Goal: Task Accomplishment & Management: Use online tool/utility

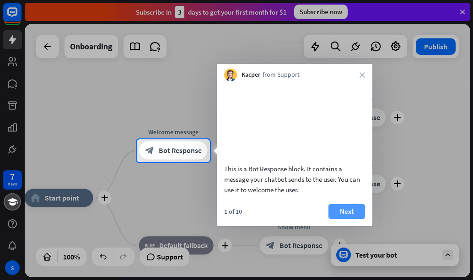
click at [351, 219] on button "Next" at bounding box center [347, 212] width 37 height 15
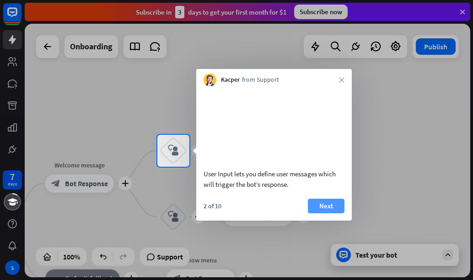
click at [329, 214] on button "Next" at bounding box center [326, 206] width 37 height 15
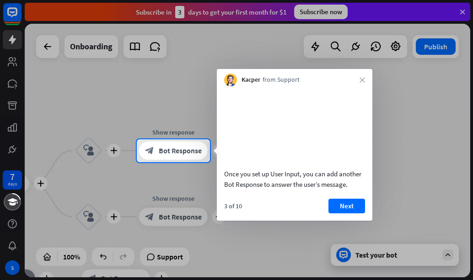
click at [329, 214] on button "Next" at bounding box center [347, 206] width 37 height 15
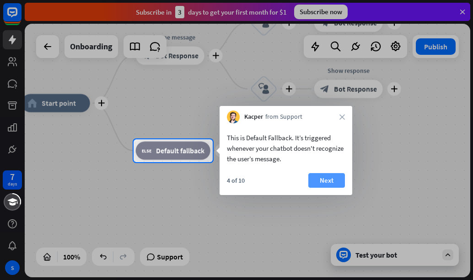
click at [332, 184] on button "Next" at bounding box center [326, 180] width 37 height 15
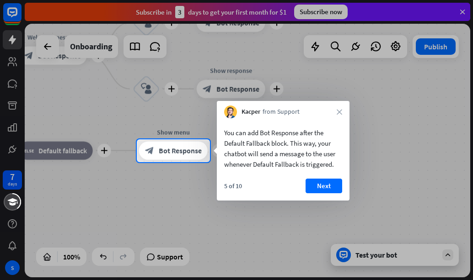
click at [332, 184] on button "Next" at bounding box center [324, 186] width 37 height 15
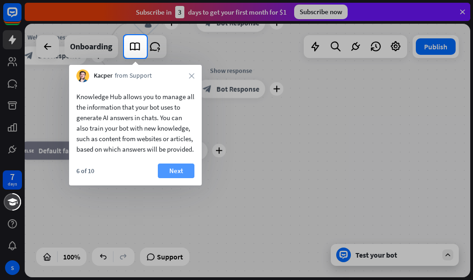
click at [184, 178] on button "Next" at bounding box center [176, 171] width 37 height 15
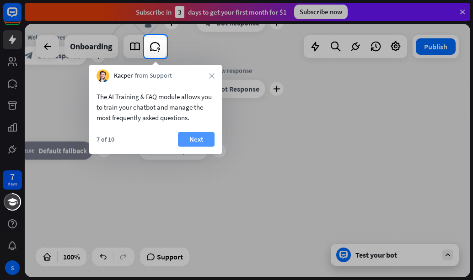
click at [200, 137] on button "Next" at bounding box center [196, 139] width 37 height 15
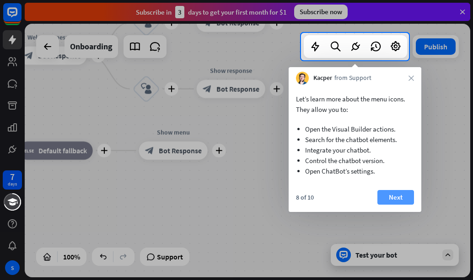
click at [389, 195] on button "Next" at bounding box center [396, 197] width 37 height 15
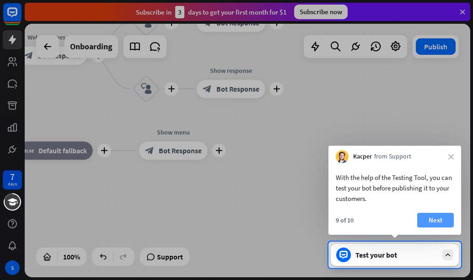
click at [446, 222] on button "Next" at bounding box center [435, 220] width 37 height 15
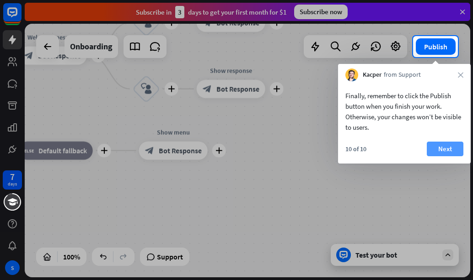
click at [450, 153] on button "Next" at bounding box center [445, 149] width 37 height 15
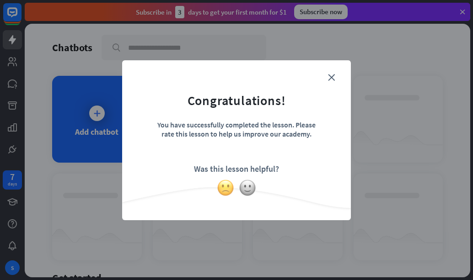
click at [228, 192] on img at bounding box center [225, 187] width 17 height 17
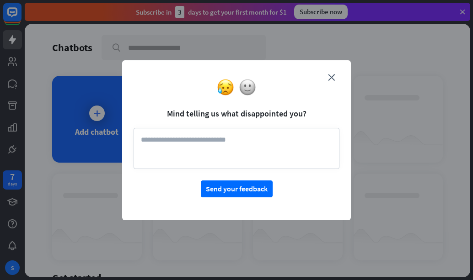
click at [221, 143] on textarea at bounding box center [237, 148] width 206 height 41
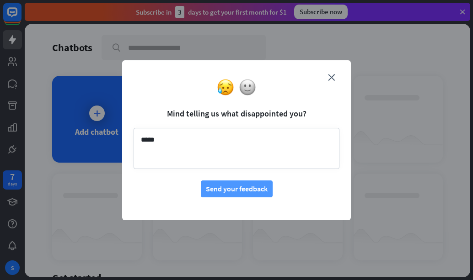
type textarea "****"
click at [219, 189] on button "Send your feedback" at bounding box center [237, 189] width 72 height 17
click at [329, 74] on icon "close" at bounding box center [331, 77] width 7 height 7
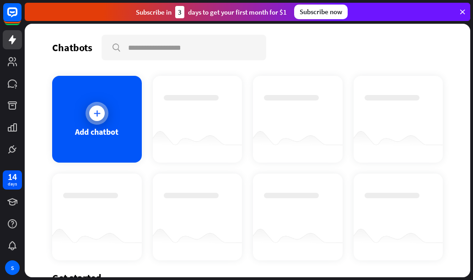
click at [116, 153] on div "Add chatbot" at bounding box center [97, 119] width 90 height 87
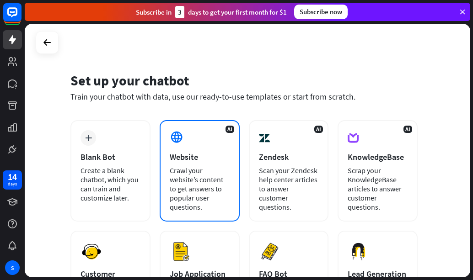
click at [174, 172] on div "Crawl your website’s content to get answers to popular user questions." at bounding box center [200, 189] width 60 height 46
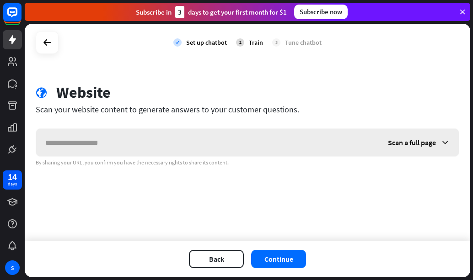
click at [60, 140] on input "text" at bounding box center [207, 142] width 343 height 27
click at [11, 65] on icon at bounding box center [12, 61] width 9 height 9
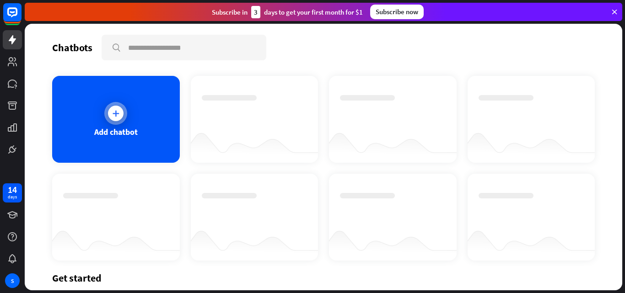
click at [121, 121] on div at bounding box center [115, 113] width 23 height 23
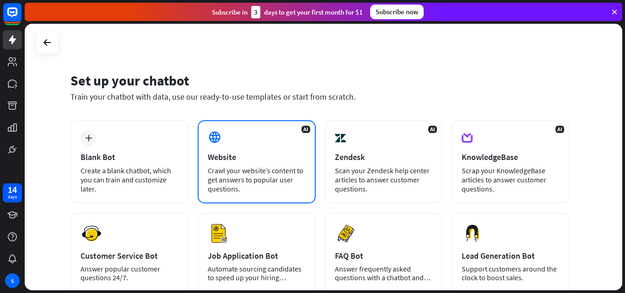
click at [240, 148] on div "AI Website Crawl your website’s content to get answers to popular user question…" at bounding box center [257, 161] width 118 height 83
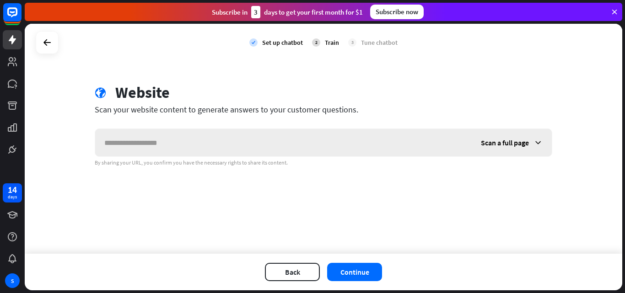
click at [187, 136] on input "text" at bounding box center [283, 142] width 377 height 27
click at [354, 277] on button "Continue" at bounding box center [354, 272] width 55 height 18
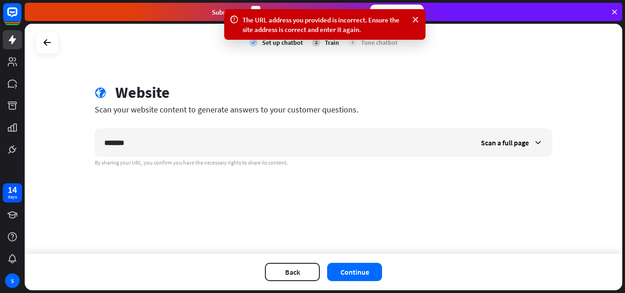
click at [166, 159] on div "******* Scan a full page By sharing your URL, you confirm you have the necessar…" at bounding box center [324, 148] width 458 height 38
drag, startPoint x: 150, startPoint y: 119, endPoint x: 152, endPoint y: 127, distance: 9.0
click at [152, 127] on div "globe Website Scan your website content to generate answers to your customer qu…" at bounding box center [324, 124] width 480 height 83
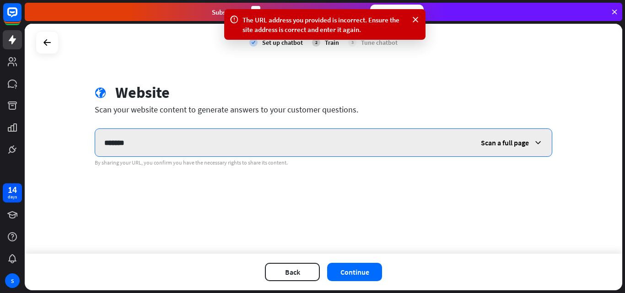
click at [159, 145] on input "*******" at bounding box center [283, 142] width 377 height 27
type input "*"
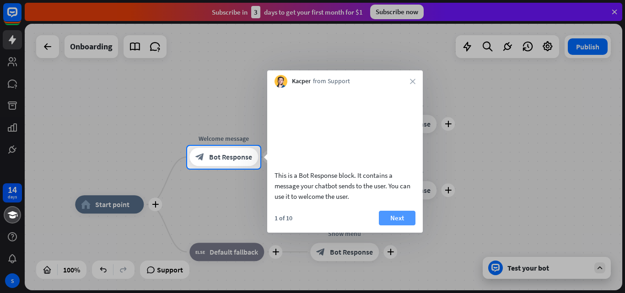
click at [409, 226] on button "Next" at bounding box center [397, 218] width 37 height 15
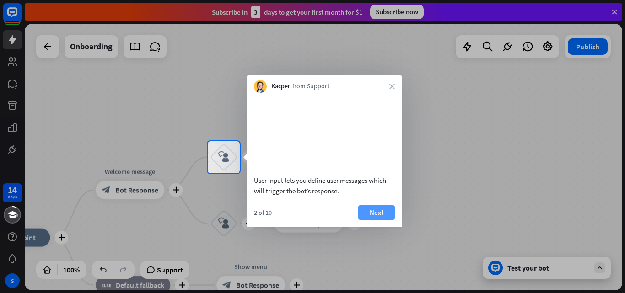
click at [375, 220] on button "Next" at bounding box center [376, 212] width 37 height 15
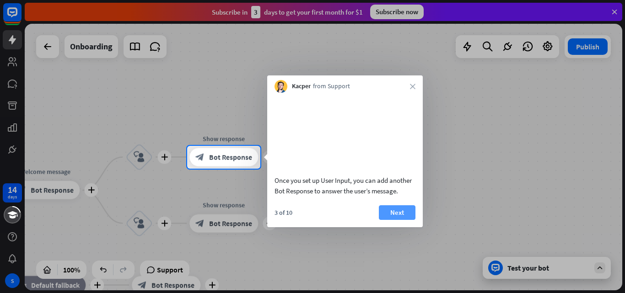
click at [385, 220] on button "Next" at bounding box center [397, 212] width 37 height 15
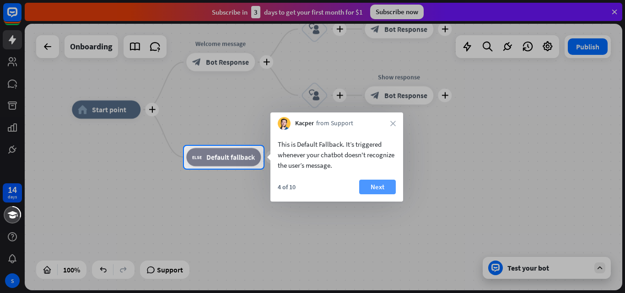
click at [386, 189] on button "Next" at bounding box center [377, 187] width 37 height 15
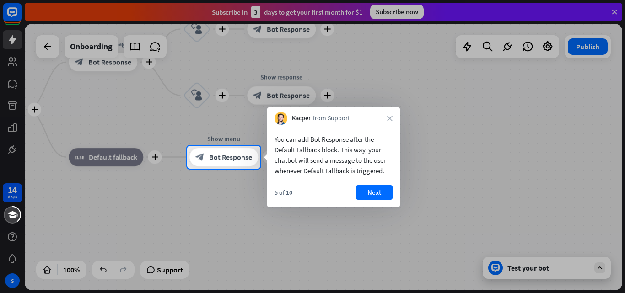
click at [386, 189] on button "Next" at bounding box center [374, 192] width 37 height 15
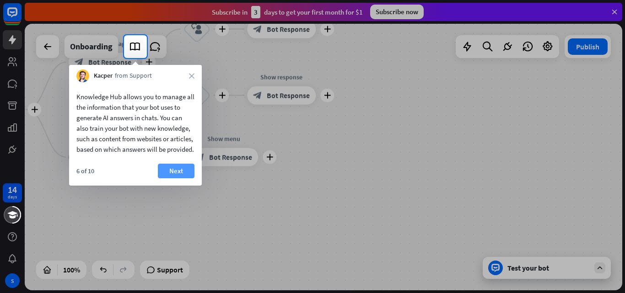
click at [182, 178] on button "Next" at bounding box center [176, 171] width 37 height 15
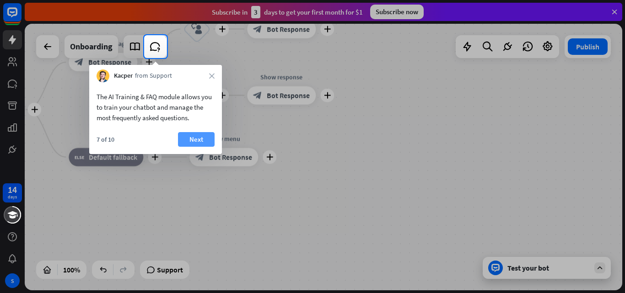
click at [200, 142] on button "Next" at bounding box center [196, 139] width 37 height 15
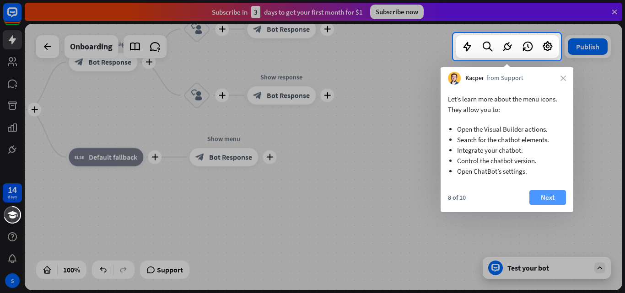
click at [473, 201] on button "Next" at bounding box center [547, 197] width 37 height 15
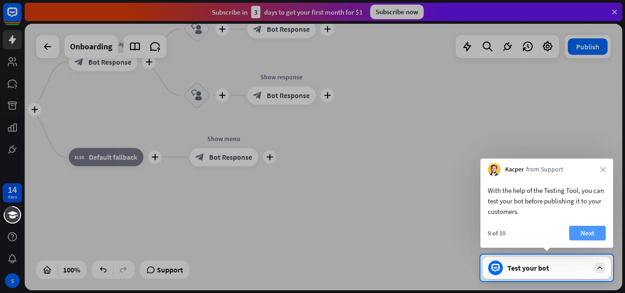
click at [473, 237] on button "Next" at bounding box center [587, 233] width 37 height 15
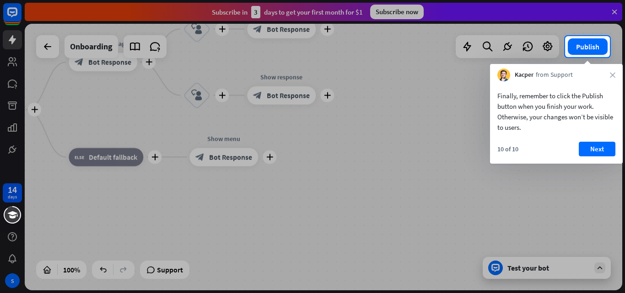
click at [473, 156] on div "10 of 10 Next" at bounding box center [556, 153] width 133 height 22
click at [473, 151] on button "Next" at bounding box center [597, 149] width 37 height 15
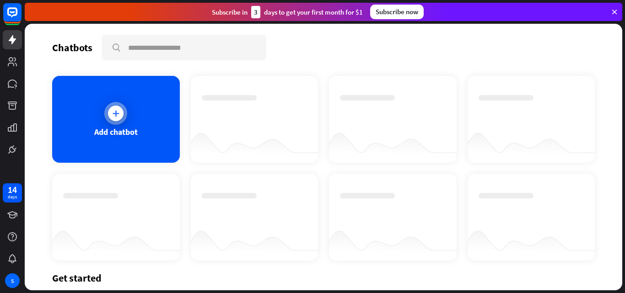
click at [141, 138] on div "Add chatbot" at bounding box center [116, 119] width 128 height 87
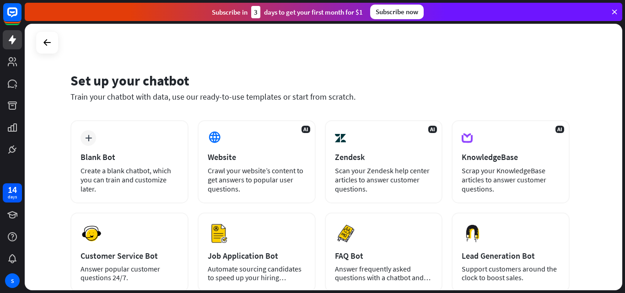
click at [141, 138] on div "plus Blank Bot Create a blank chatbot, which you can train and customize later." at bounding box center [129, 161] width 118 height 83
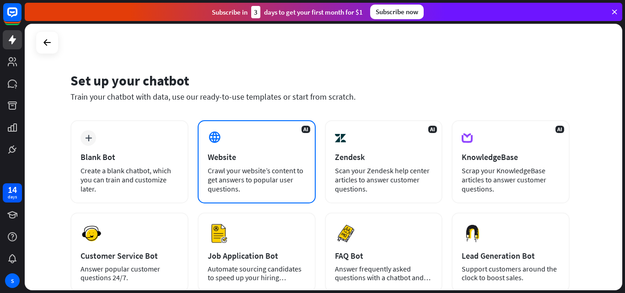
click at [241, 175] on div "Crawl your website’s content to get answers to popular user questions." at bounding box center [257, 179] width 98 height 27
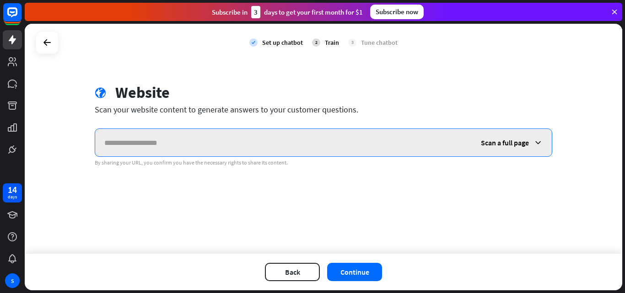
click at [154, 150] on input "text" at bounding box center [283, 142] width 377 height 27
type input "*"
click at [163, 141] on input "text" at bounding box center [283, 142] width 377 height 27
paste input "**********"
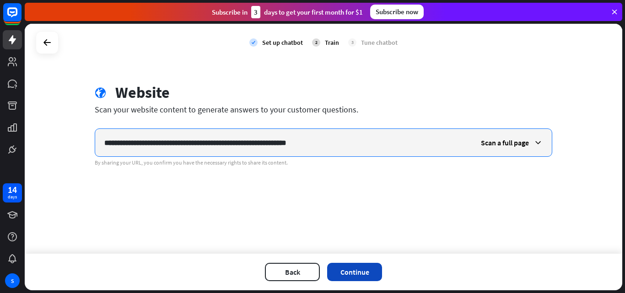
type input "**********"
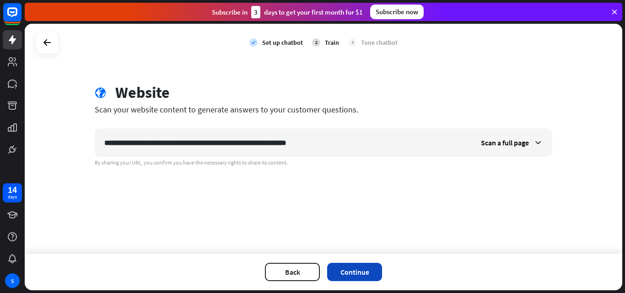
click at [354, 270] on button "Continue" at bounding box center [354, 272] width 55 height 18
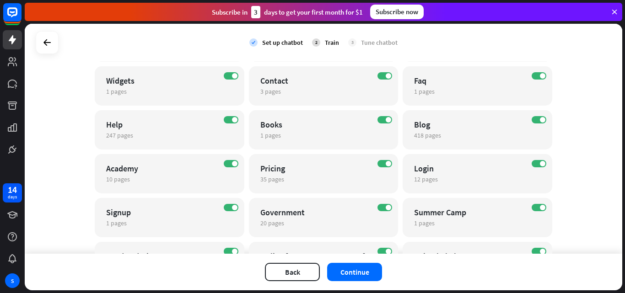
scroll to position [366, 0]
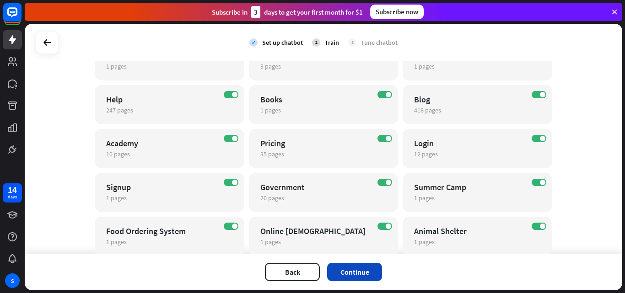
click at [346, 275] on button "Continue" at bounding box center [354, 272] width 55 height 18
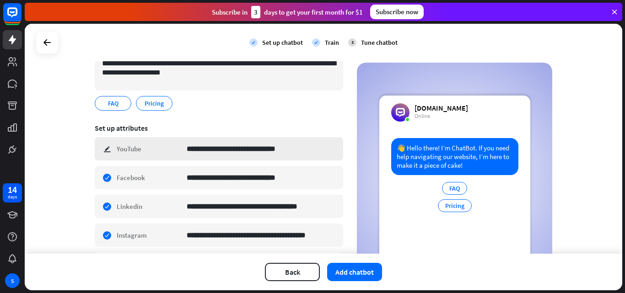
scroll to position [92, 0]
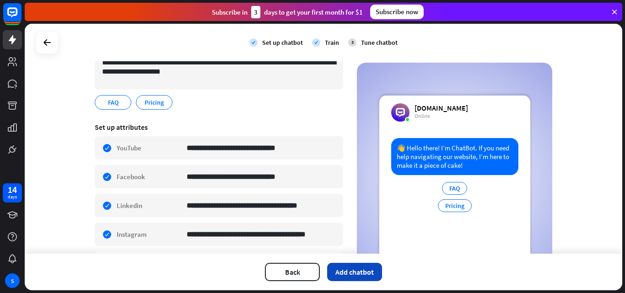
click at [354, 273] on button "Add chatbot" at bounding box center [354, 272] width 55 height 18
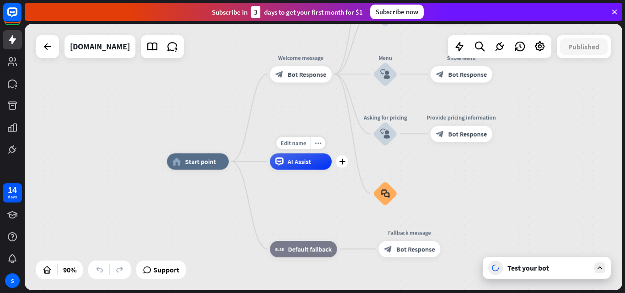
click at [301, 170] on div "AI Assist" at bounding box center [301, 161] width 62 height 16
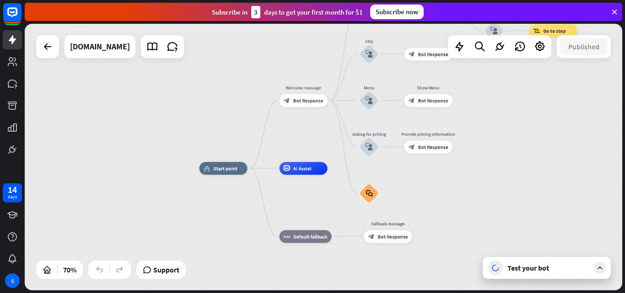
click at [473, 275] on div "Test your bot" at bounding box center [547, 268] width 128 height 22
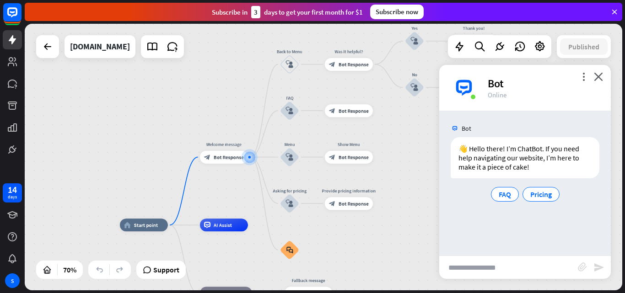
click at [462, 271] on input "text" at bounding box center [508, 267] width 139 height 23
type input "**"
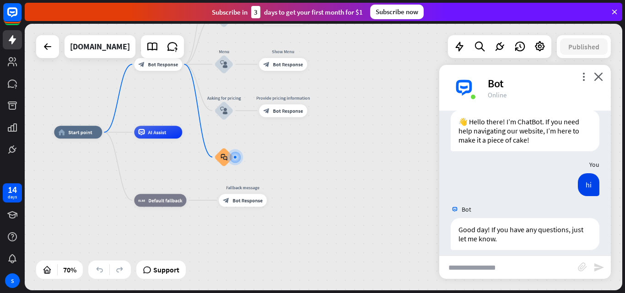
scroll to position [35, 0]
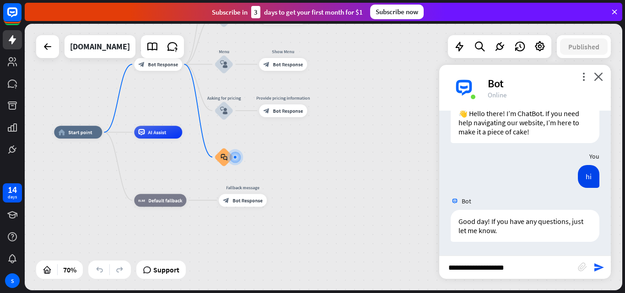
type input "**********"
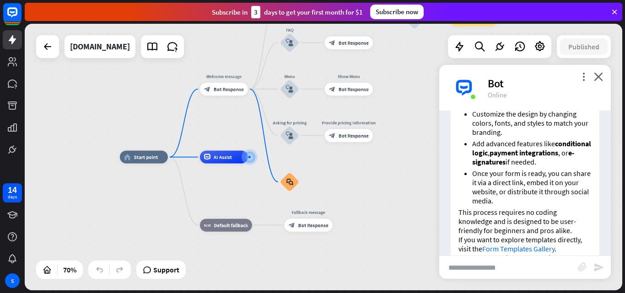
scroll to position [464, 0]
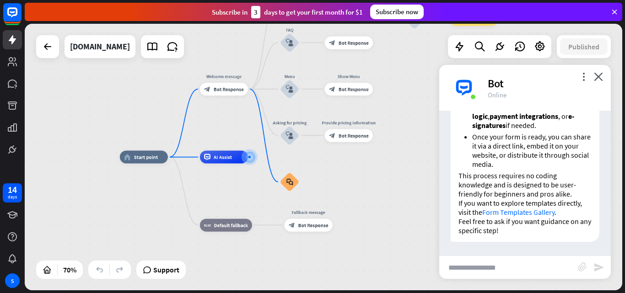
click at [473, 213] on link "Form Templates Gallery" at bounding box center [518, 212] width 72 height 9
click at [473, 268] on input "text" at bounding box center [508, 267] width 139 height 23
type input "**********"
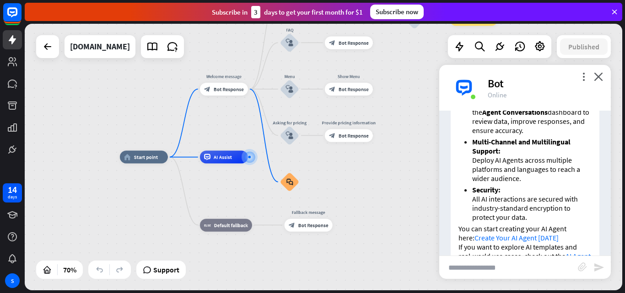
scroll to position [974, 0]
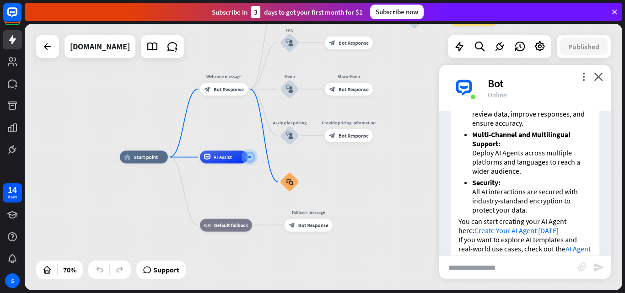
click at [473, 268] on input "text" at bounding box center [508, 267] width 139 height 23
click at [473, 268] on input "**********" at bounding box center [508, 267] width 139 height 23
click at [473, 273] on input "**********" at bounding box center [508, 267] width 139 height 23
type input "**********"
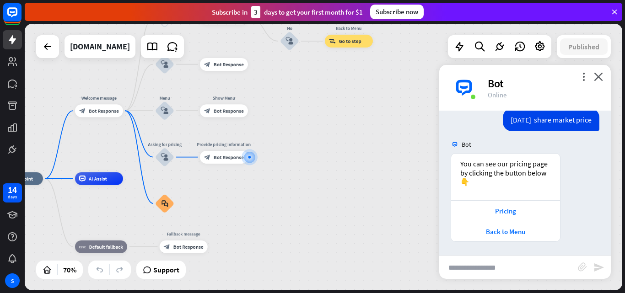
scroll to position [1221, 0]
click at [473, 212] on div "Pricing" at bounding box center [506, 211] width 100 height 9
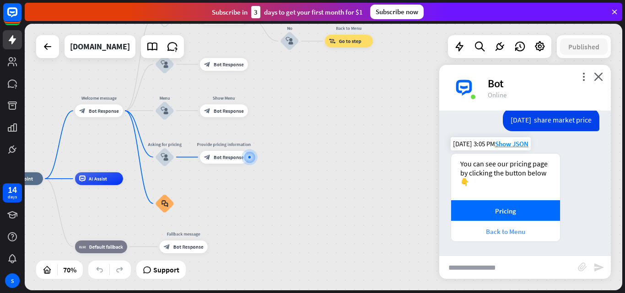
click at [473, 230] on div "Back to Menu" at bounding box center [506, 231] width 100 height 9
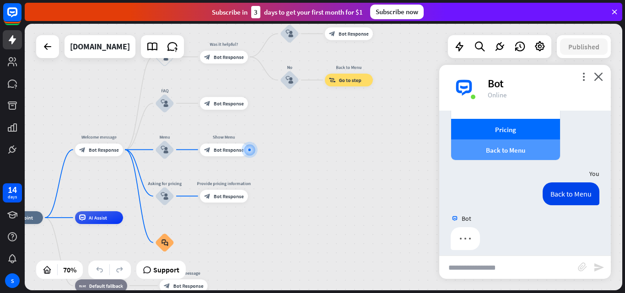
scroll to position [1311, 0]
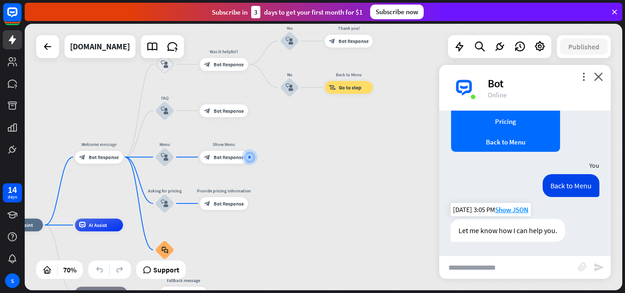
click at [473, 232] on div "Let me know how I can help you." at bounding box center [508, 230] width 114 height 23
click at [473, 268] on input "text" at bounding box center [508, 267] width 139 height 23
click at [473, 188] on div "Back to Menu" at bounding box center [571, 185] width 57 height 23
click at [473, 268] on input "text" at bounding box center [508, 267] width 139 height 23
type input "**********"
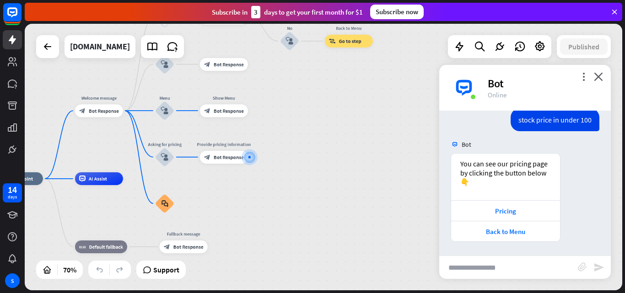
scroll to position [1467, 0]
click at [473, 203] on div "Pricing" at bounding box center [505, 210] width 109 height 21
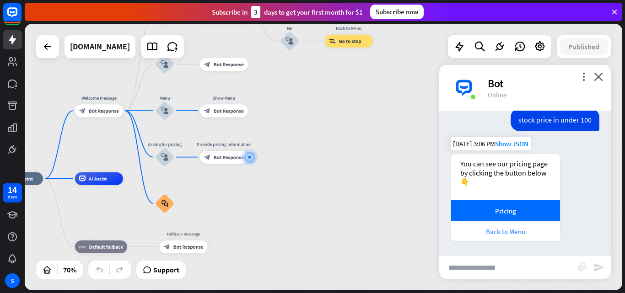
click at [473, 238] on div "Back to Menu" at bounding box center [505, 231] width 109 height 21
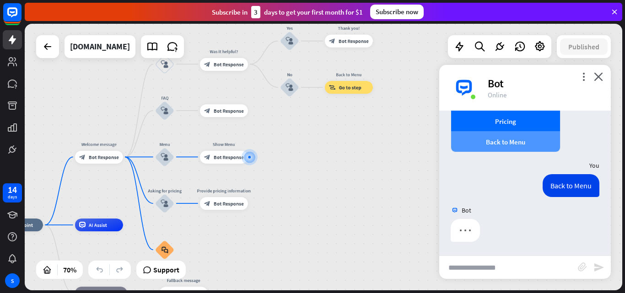
scroll to position [1556, 0]
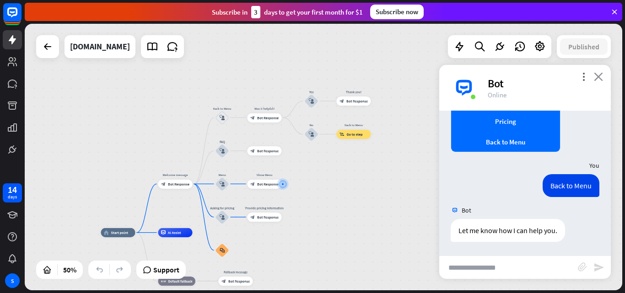
click at [473, 75] on icon "close" at bounding box center [598, 76] width 9 height 9
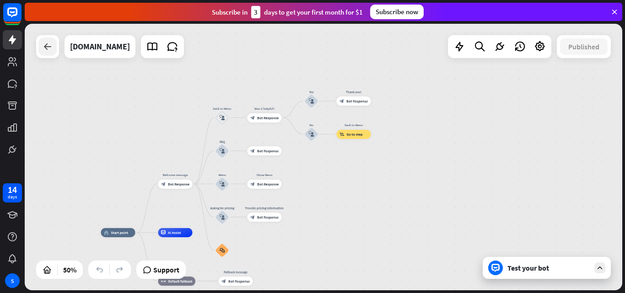
click at [43, 49] on icon at bounding box center [47, 46] width 11 height 11
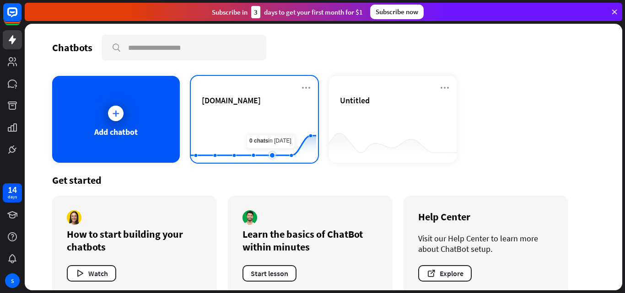
click at [268, 132] on rect at bounding box center [253, 140] width 125 height 57
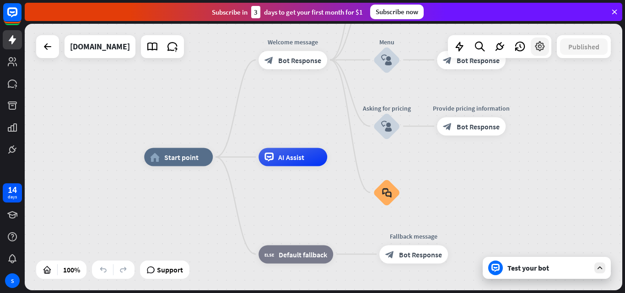
click at [473, 50] on icon at bounding box center [540, 47] width 12 height 12
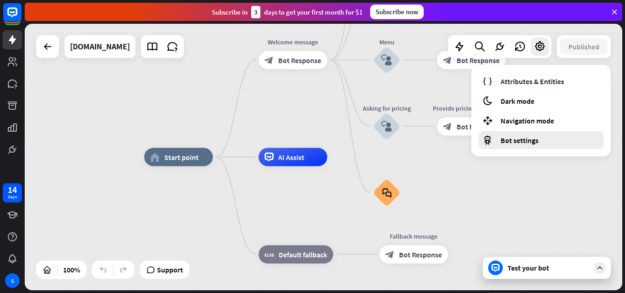
click at [473, 142] on span "Bot settings" at bounding box center [520, 140] width 38 height 9
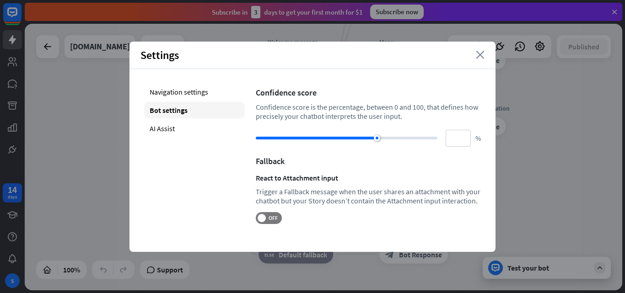
click at [473, 56] on icon "close" at bounding box center [480, 55] width 9 height 8
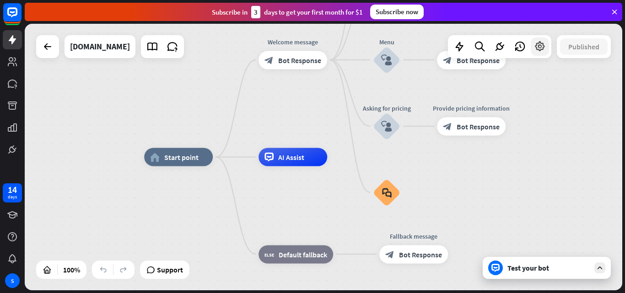
click at [473, 50] on icon at bounding box center [540, 47] width 12 height 12
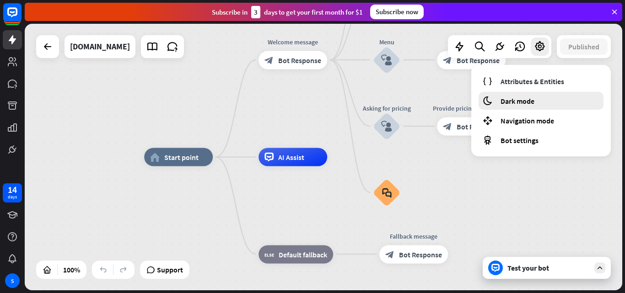
click at [473, 100] on span "Dark mode" at bounding box center [518, 101] width 34 height 9
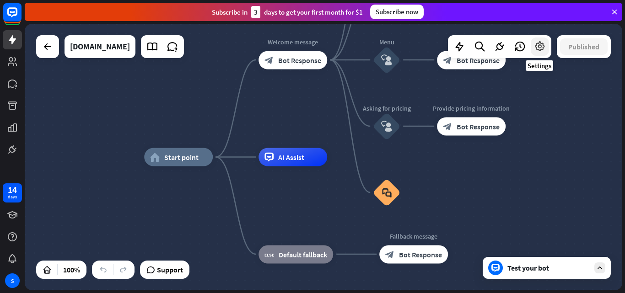
click at [473, 40] on div at bounding box center [540, 47] width 18 height 18
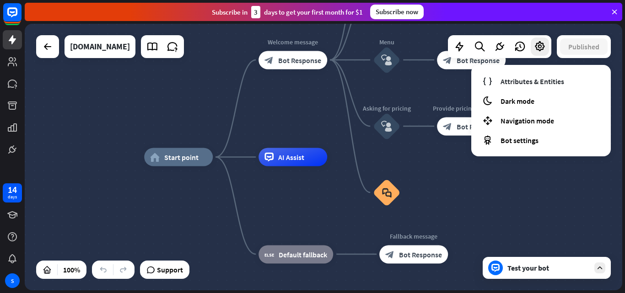
click at [473, 174] on div "home_2 Start point Welcome message block_bot_response Bot Response Back to Menu…" at bounding box center [443, 290] width 598 height 267
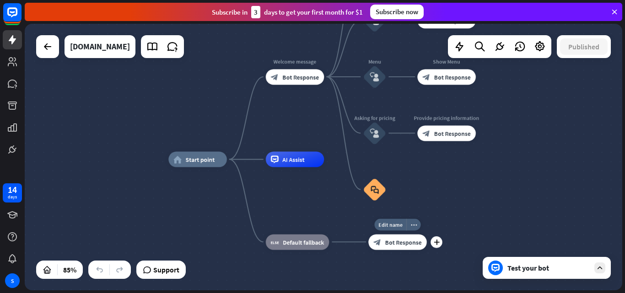
click at [402, 248] on div "block_bot_response Bot Response" at bounding box center [397, 242] width 59 height 16
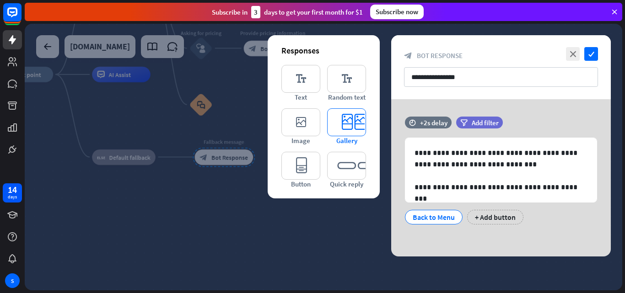
click at [346, 136] on span "Gallery" at bounding box center [346, 140] width 21 height 9
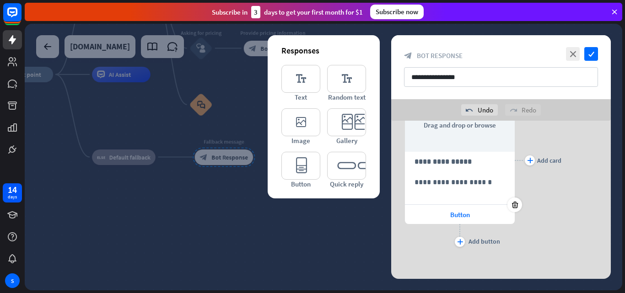
scroll to position [193, 0]
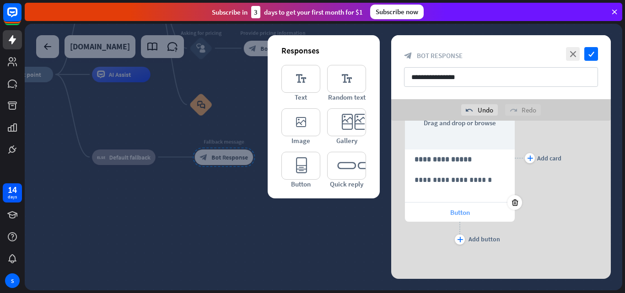
click at [454, 216] on span "Button" at bounding box center [460, 212] width 20 height 9
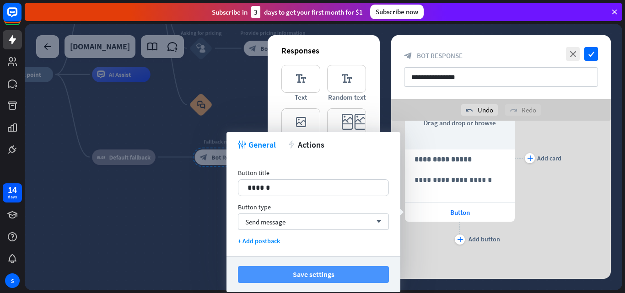
click at [367, 271] on button "Save settings" at bounding box center [313, 274] width 151 height 17
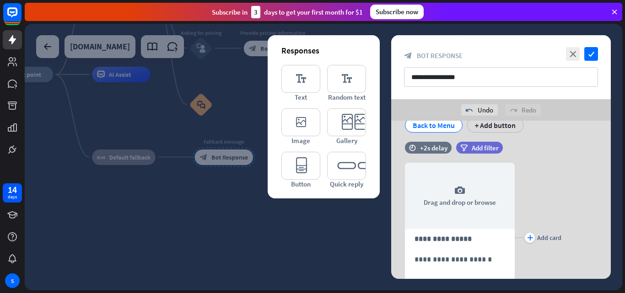
scroll to position [10, 0]
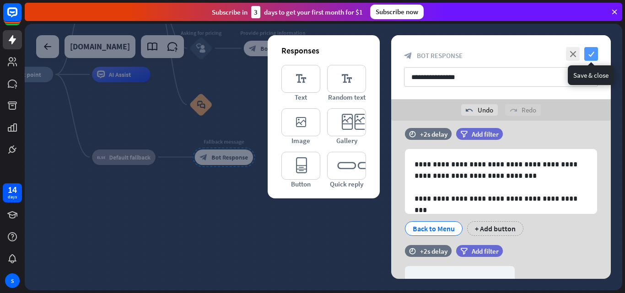
click at [473, 53] on icon "check" at bounding box center [591, 54] width 14 height 14
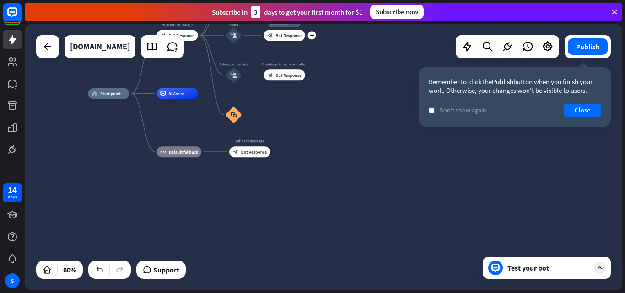
click at [276, 36] on span "Bot Response" at bounding box center [288, 34] width 26 height 5
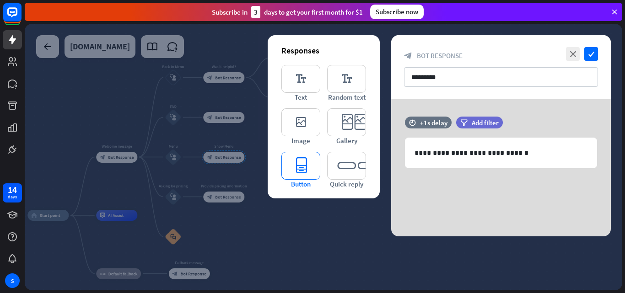
click at [307, 166] on icon "editor_button" at bounding box center [300, 166] width 39 height 28
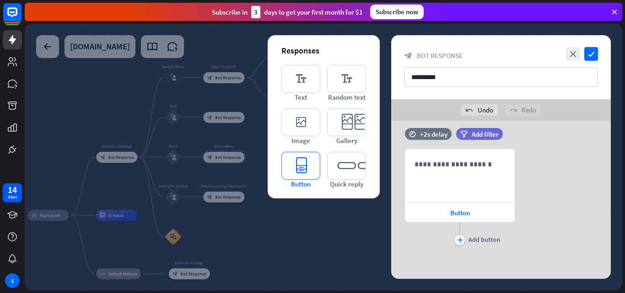
scroll to position [71, 0]
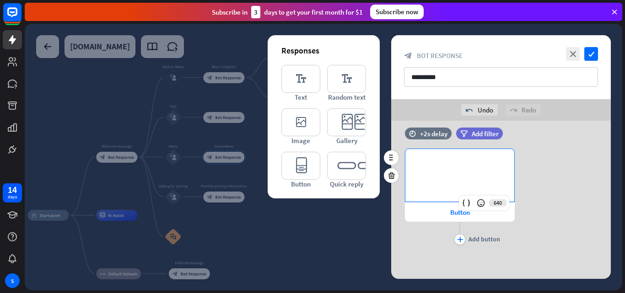
click at [447, 167] on p "**********" at bounding box center [460, 163] width 91 height 11
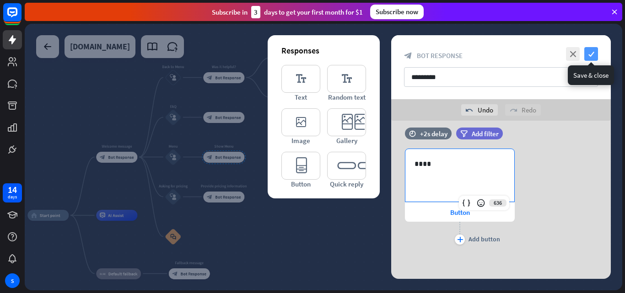
click at [473, 55] on icon "check" at bounding box center [591, 54] width 14 height 14
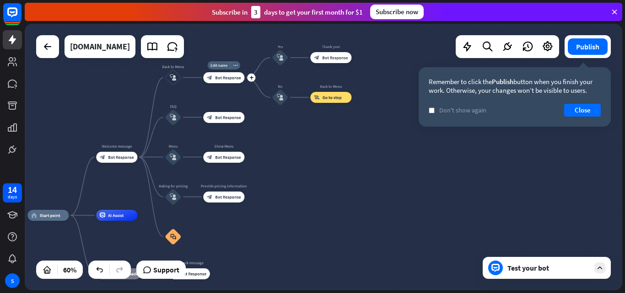
click at [220, 83] on div "Edit name more_horiz plus block_bot_response Bot Response" at bounding box center [223, 77] width 41 height 11
click at [220, 83] on div "Edit name more_horiz plus block_bot_response Bot Response" at bounding box center [224, 77] width 41 height 11
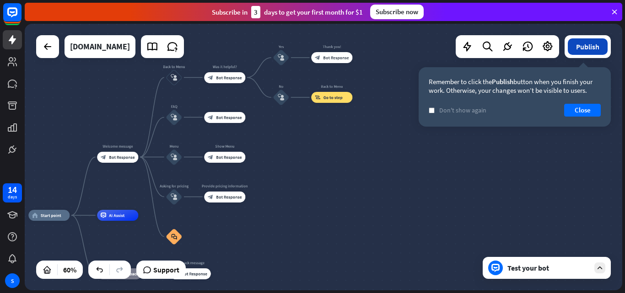
click at [473, 51] on button "Publish" at bounding box center [588, 46] width 40 height 16
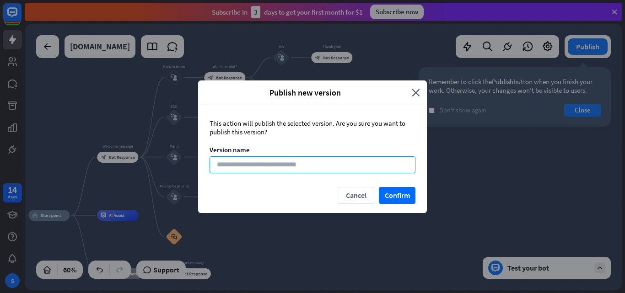
click at [248, 168] on input at bounding box center [313, 164] width 206 height 17
click at [288, 167] on input at bounding box center [313, 164] width 206 height 17
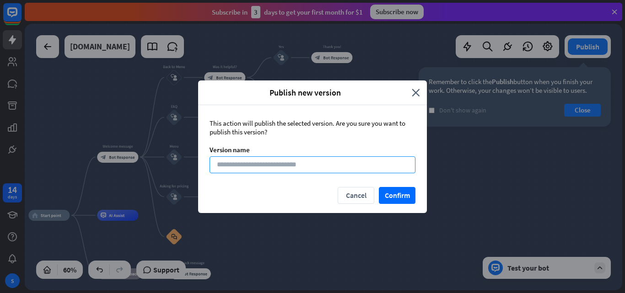
click at [221, 170] on input at bounding box center [313, 164] width 206 height 17
type input "*********"
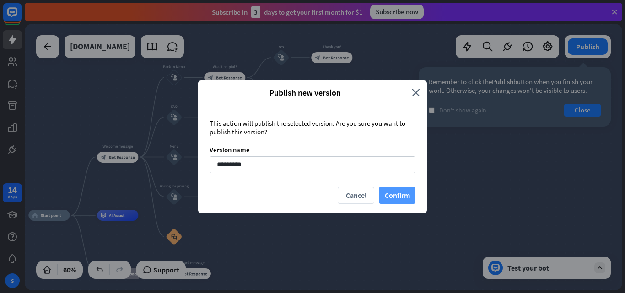
click at [412, 200] on button "Confirm" at bounding box center [397, 195] width 37 height 17
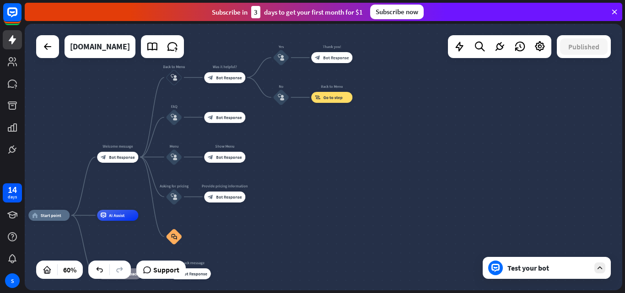
click at [473, 57] on div "Published" at bounding box center [584, 46] width 54 height 23
click at [9, 275] on div "S" at bounding box center [12, 281] width 15 height 15
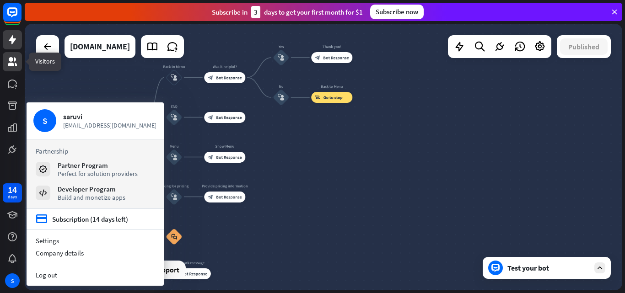
click at [10, 58] on icon at bounding box center [12, 61] width 9 height 9
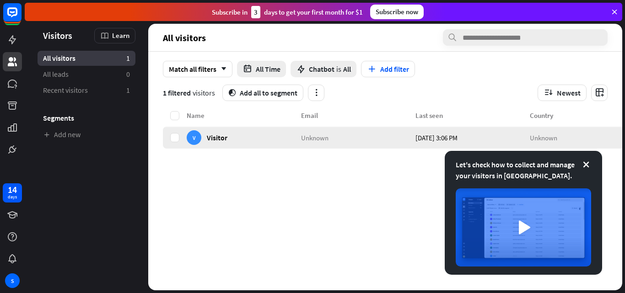
click at [275, 137] on div "V Visitor" at bounding box center [244, 138] width 114 height 22
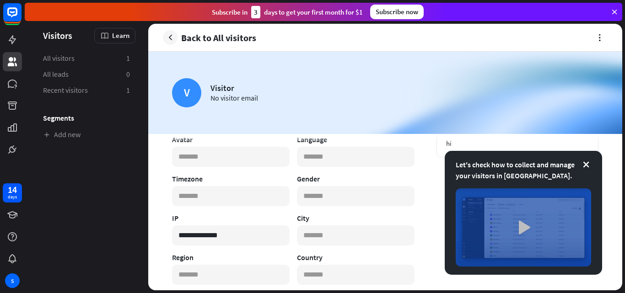
scroll to position [137, 0]
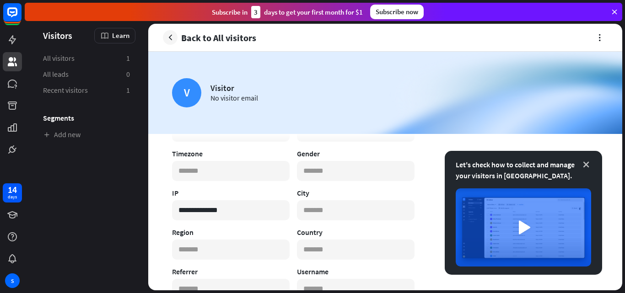
click at [473, 168] on icon at bounding box center [586, 164] width 9 height 9
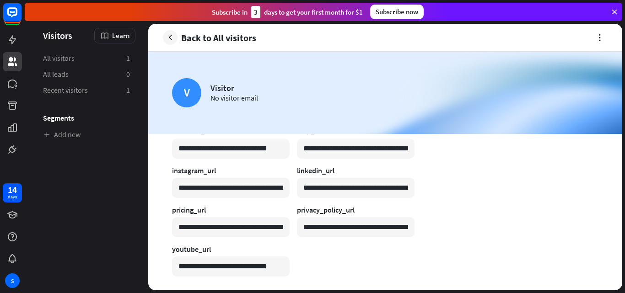
scroll to position [581, 0]
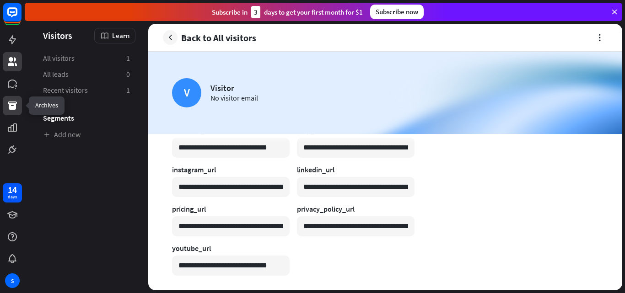
click at [3, 98] on link at bounding box center [12, 105] width 19 height 19
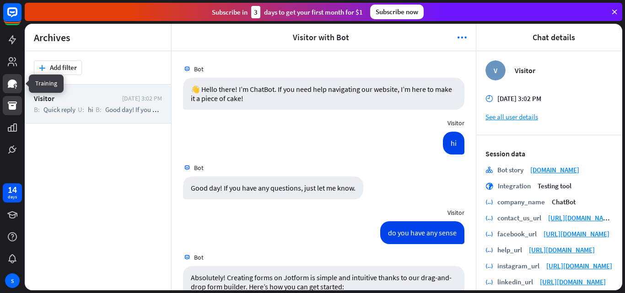
scroll to position [1087, 0]
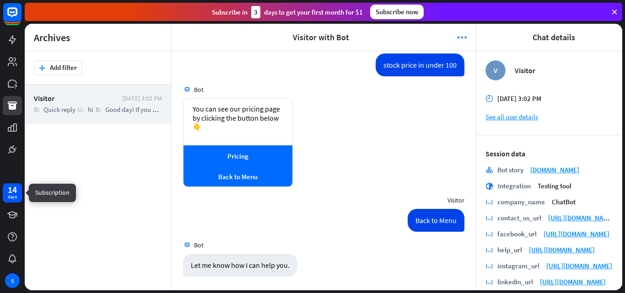
click at [10, 189] on div "14" at bounding box center [12, 190] width 9 height 8
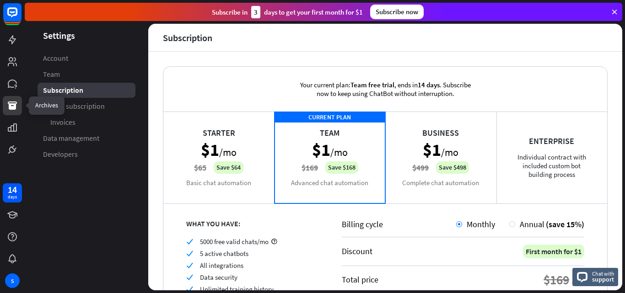
click at [13, 103] on icon at bounding box center [12, 105] width 11 height 11
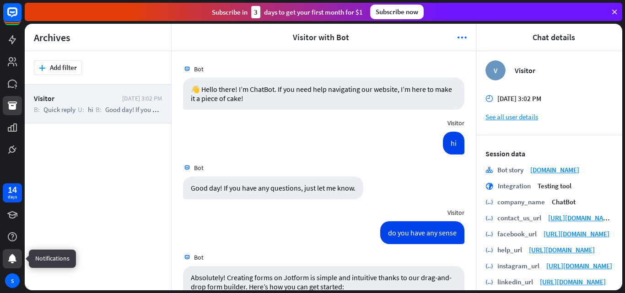
click at [13, 263] on icon at bounding box center [12, 258] width 8 height 9
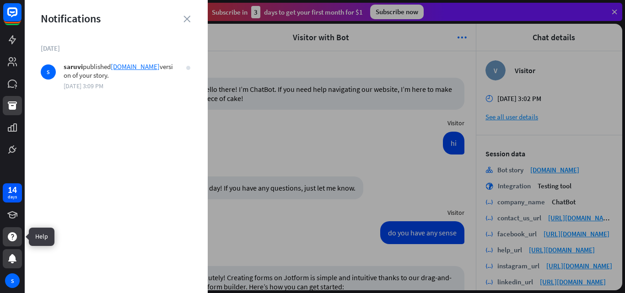
click at [10, 236] on icon at bounding box center [12, 236] width 9 height 9
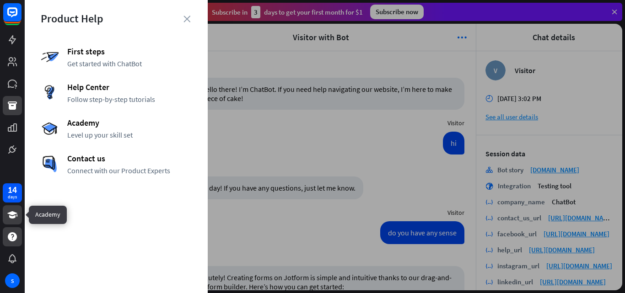
click at [7, 221] on link at bounding box center [12, 214] width 19 height 19
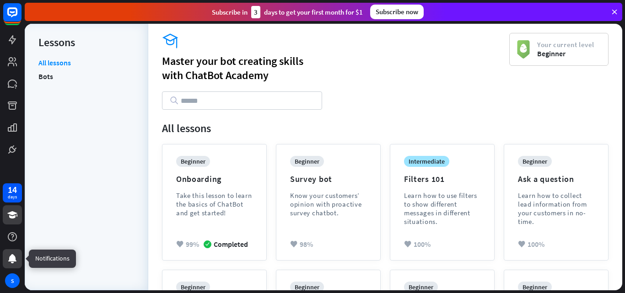
click at [11, 262] on icon at bounding box center [12, 258] width 8 height 9
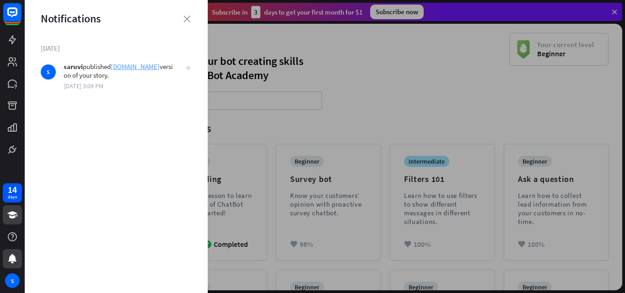
click at [134, 67] on link "[DOMAIN_NAME]" at bounding box center [135, 66] width 49 height 9
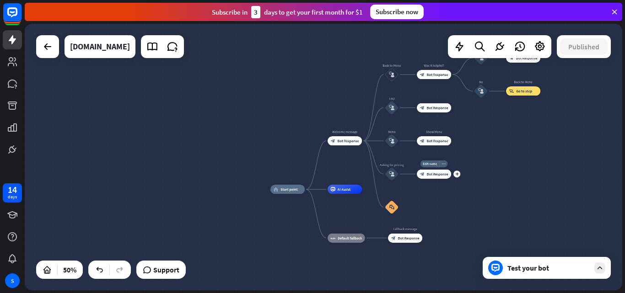
click at [429, 178] on div "block_bot_response Bot Response" at bounding box center [434, 174] width 34 height 9
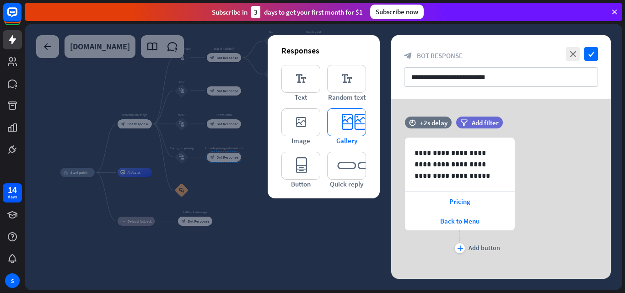
click at [355, 132] on icon "editor_card" at bounding box center [346, 122] width 39 height 28
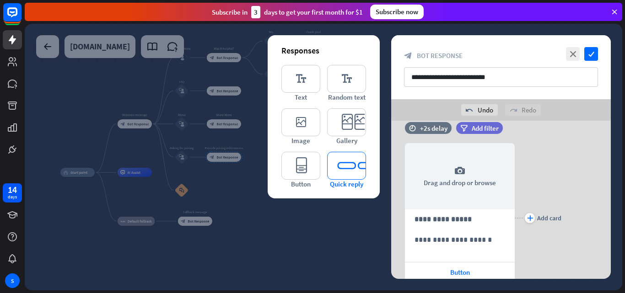
scroll to position [166, 0]
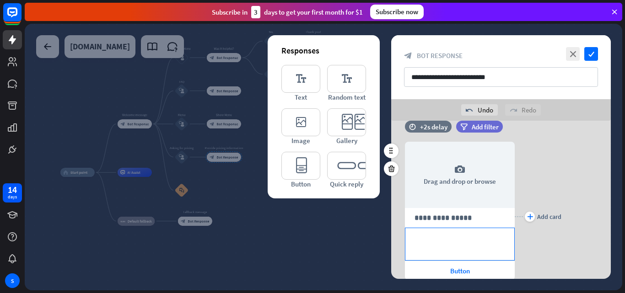
click at [442, 250] on div "**********" at bounding box center [459, 244] width 109 height 32
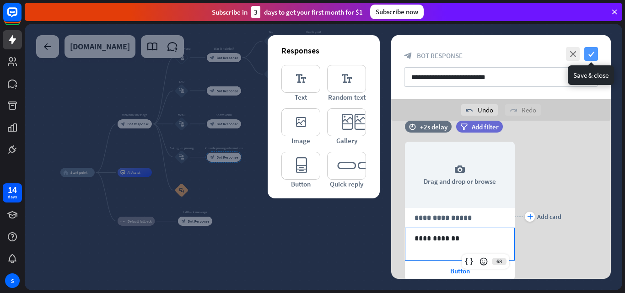
click at [473, 49] on icon "check" at bounding box center [591, 54] width 14 height 14
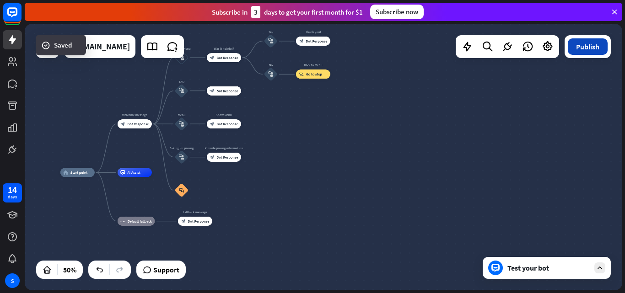
drag, startPoint x: 583, startPoint y: 37, endPoint x: 583, endPoint y: 46, distance: 9.2
click at [473, 45] on div "Publish" at bounding box center [588, 46] width 46 height 23
click at [473, 46] on button "Publish" at bounding box center [588, 46] width 40 height 16
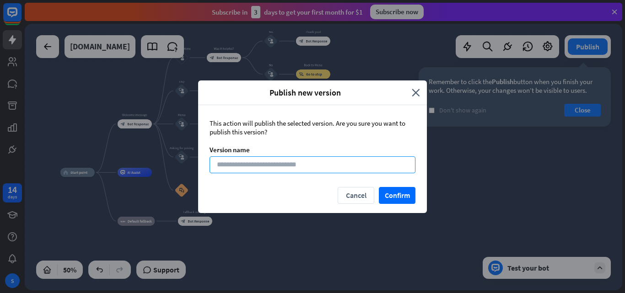
click at [270, 164] on input at bounding box center [313, 164] width 206 height 17
type input "******"
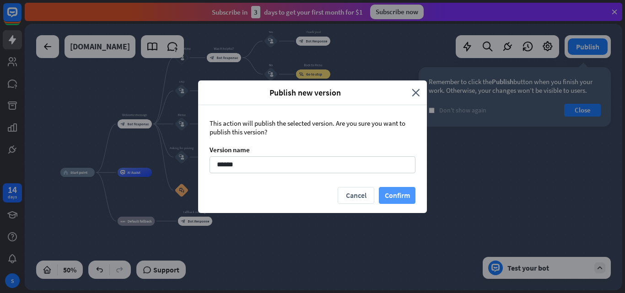
click at [404, 194] on button "Confirm" at bounding box center [397, 195] width 37 height 17
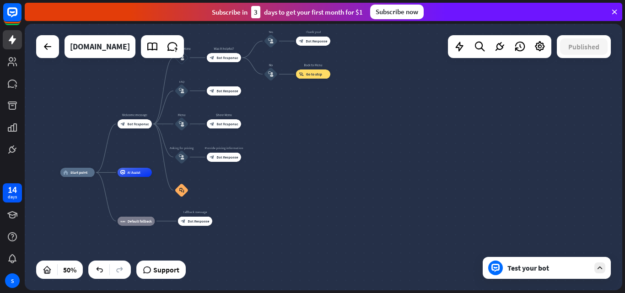
click at [473, 266] on div "Test your bot" at bounding box center [548, 268] width 82 height 9
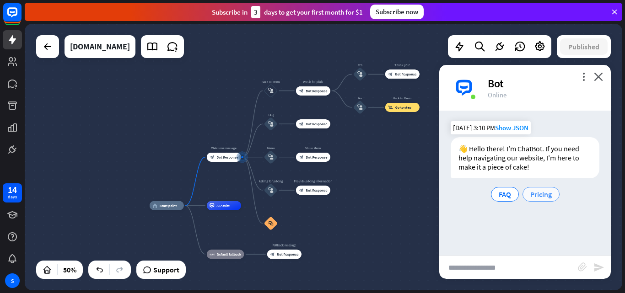
click at [473, 194] on span "Pricing" at bounding box center [541, 194] width 22 height 9
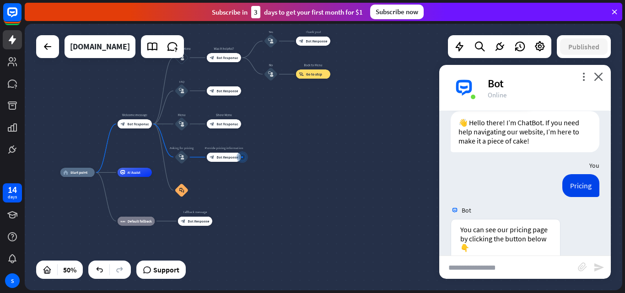
scroll to position [92, 0]
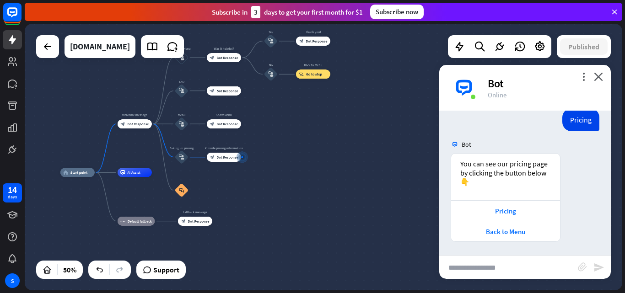
click at [356, 191] on div "home_2 Start point Welcome message block_bot_response Bot Response Back to Menu…" at bounding box center [209, 240] width 299 height 134
click at [473, 76] on icon "close" at bounding box center [598, 76] width 9 height 9
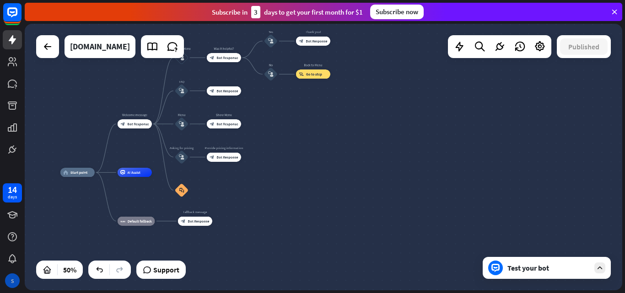
click at [6, 277] on div "S" at bounding box center [12, 281] width 15 height 15
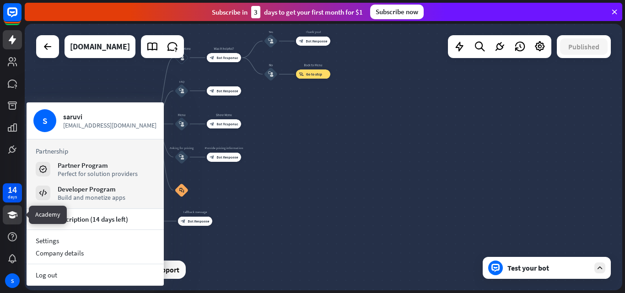
click at [13, 207] on link at bounding box center [12, 214] width 19 height 19
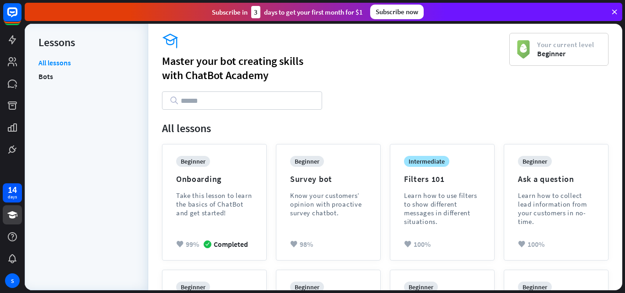
click at [16, 247] on div "14 days S" at bounding box center [12, 236] width 25 height 110
click at [21, 84] on link at bounding box center [12, 83] width 19 height 19
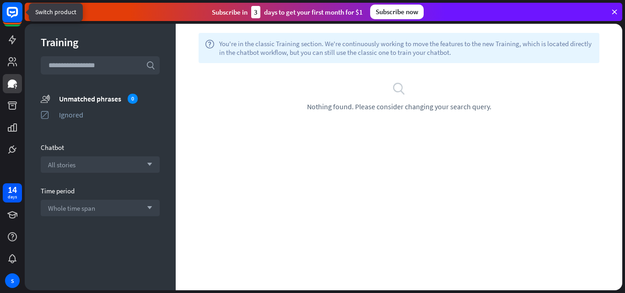
click at [11, 19] on rect at bounding box center [12, 12] width 20 height 20
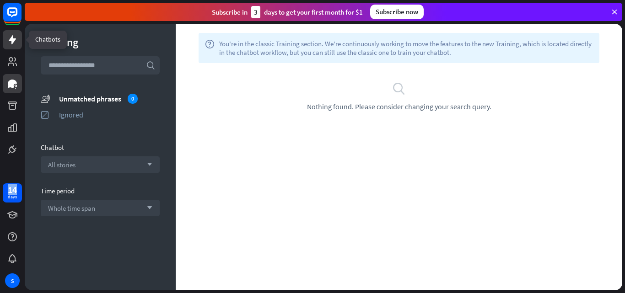
click at [11, 39] on icon at bounding box center [12, 39] width 7 height 9
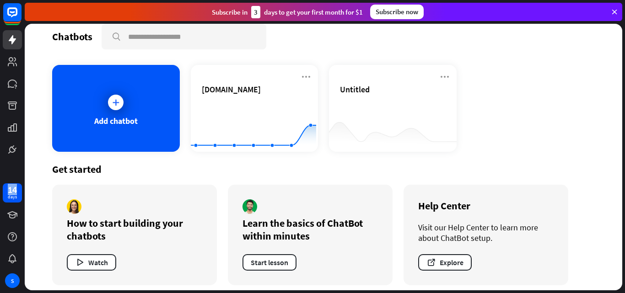
scroll to position [17, 0]
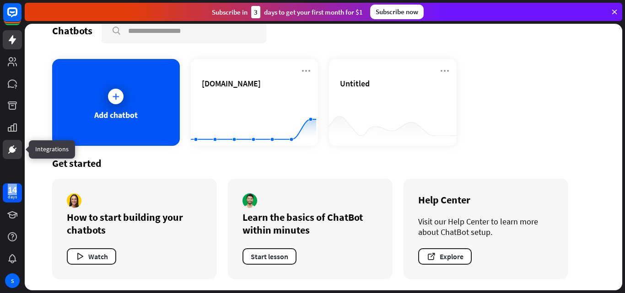
click at [5, 154] on link at bounding box center [12, 149] width 19 height 19
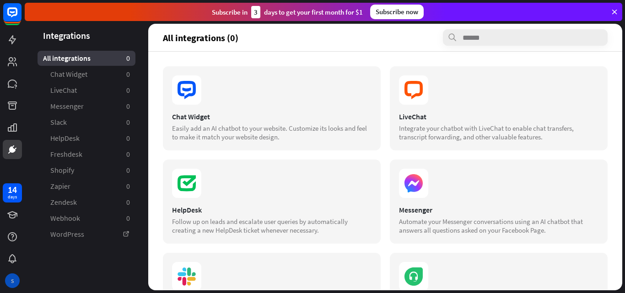
click at [10, 276] on div "S" at bounding box center [12, 281] width 15 height 15
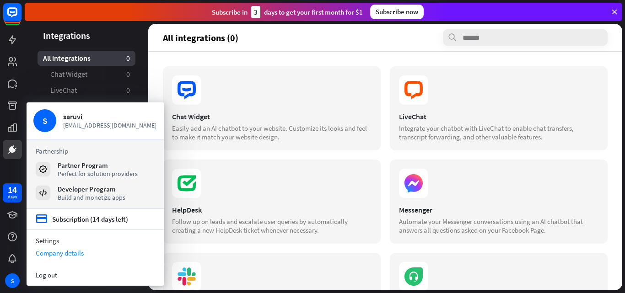
drag, startPoint x: 107, startPoint y: 127, endPoint x: 82, endPoint y: 255, distance: 130.5
click at [82, 255] on div "Company details" at bounding box center [95, 253] width 137 height 12
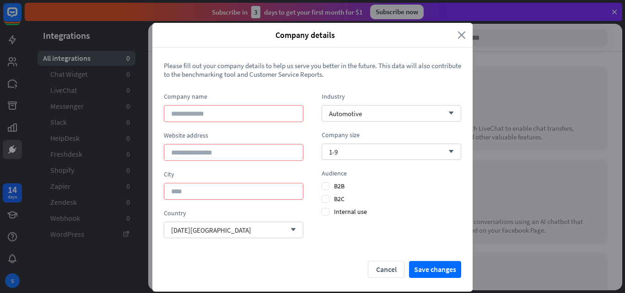
click at [460, 35] on icon "close" at bounding box center [462, 35] width 8 height 11
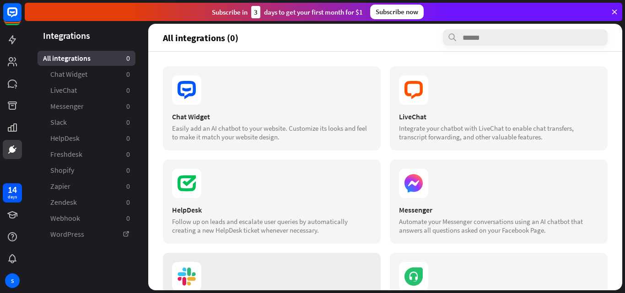
drag, startPoint x: 19, startPoint y: 287, endPoint x: 225, endPoint y: 272, distance: 206.5
click at [225, 272] on section at bounding box center [272, 276] width 200 height 29
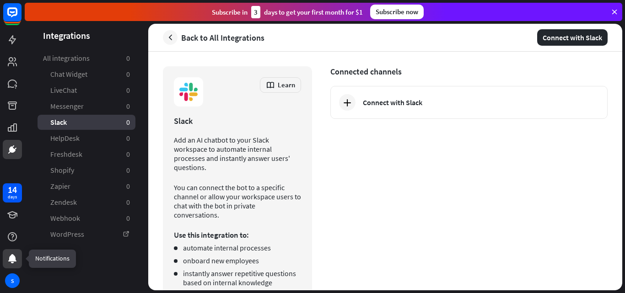
click at [10, 254] on icon at bounding box center [12, 259] width 11 height 11
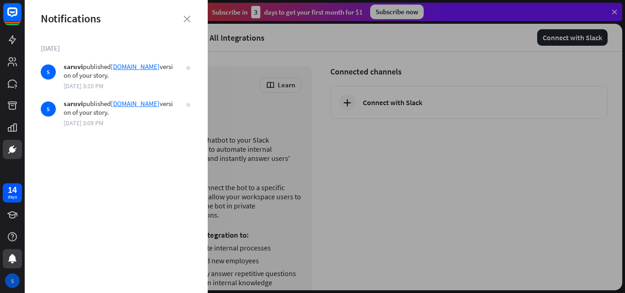
click at [11, 280] on div "S" at bounding box center [12, 281] width 15 height 15
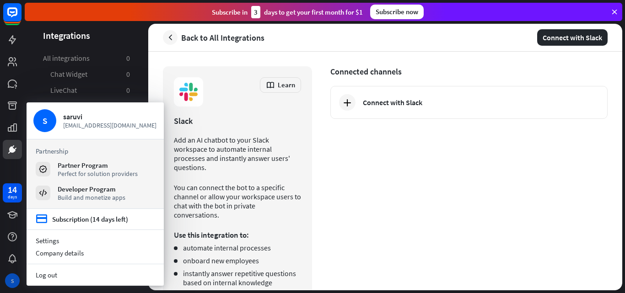
click at [11, 280] on div "S" at bounding box center [12, 281] width 15 height 15
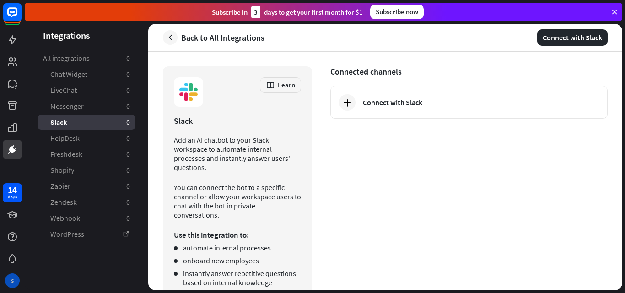
click at [6, 279] on div "S" at bounding box center [12, 281] width 15 height 15
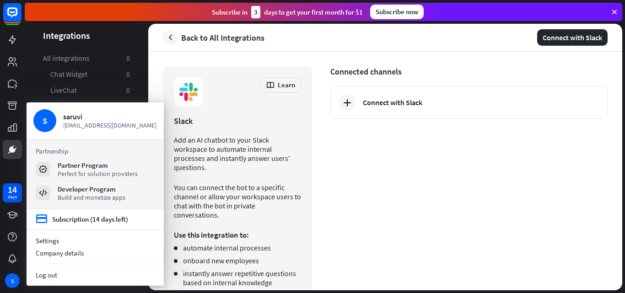
click at [49, 280] on section "Log out" at bounding box center [95, 275] width 137 height 22
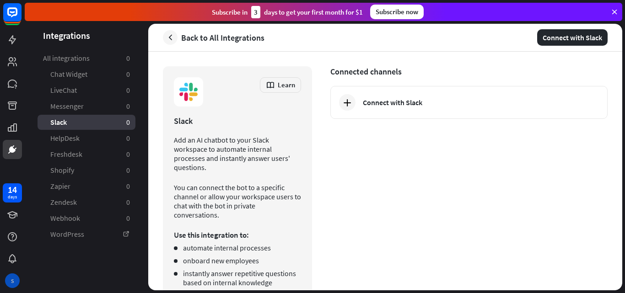
click at [17, 275] on div "S" at bounding box center [12, 281] width 15 height 15
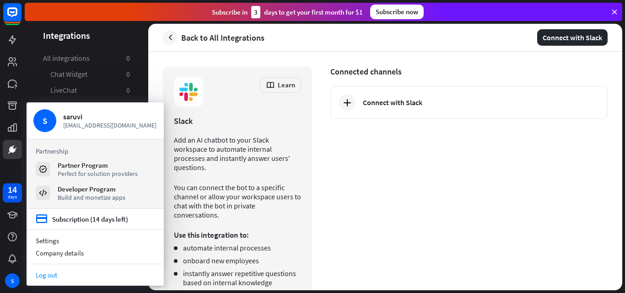
click at [43, 278] on link "Log out" at bounding box center [95, 275] width 137 height 12
